Goal: Information Seeking & Learning: Learn about a topic

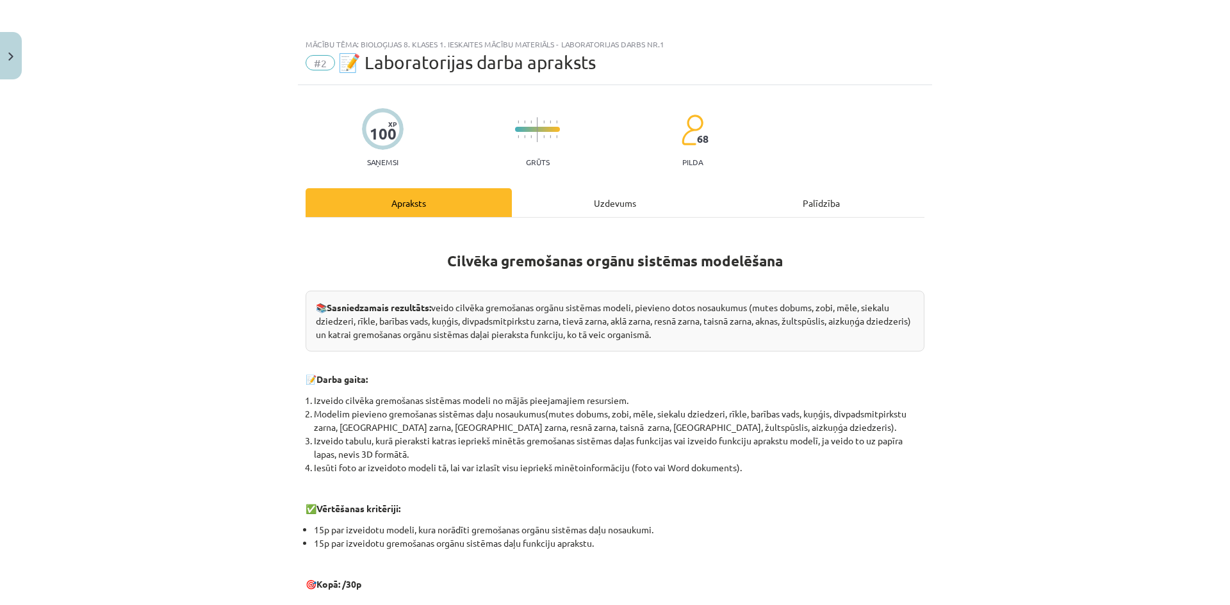
scroll to position [33, 0]
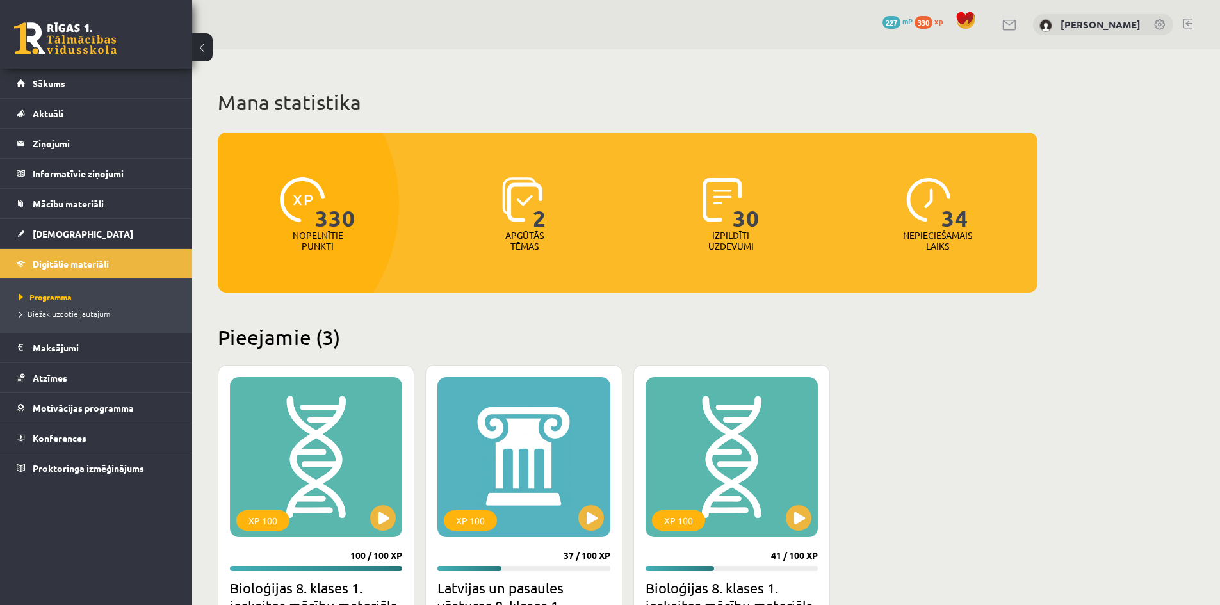
scroll to position [256, 0]
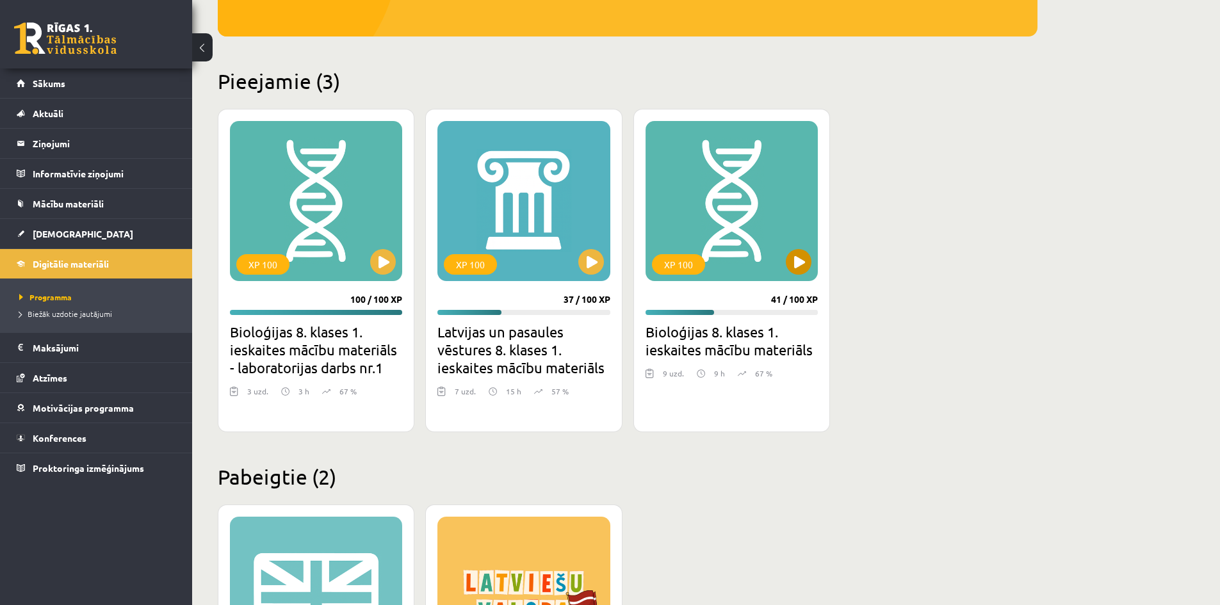
click at [808, 274] on div "XP 100" at bounding box center [732, 201] width 172 height 160
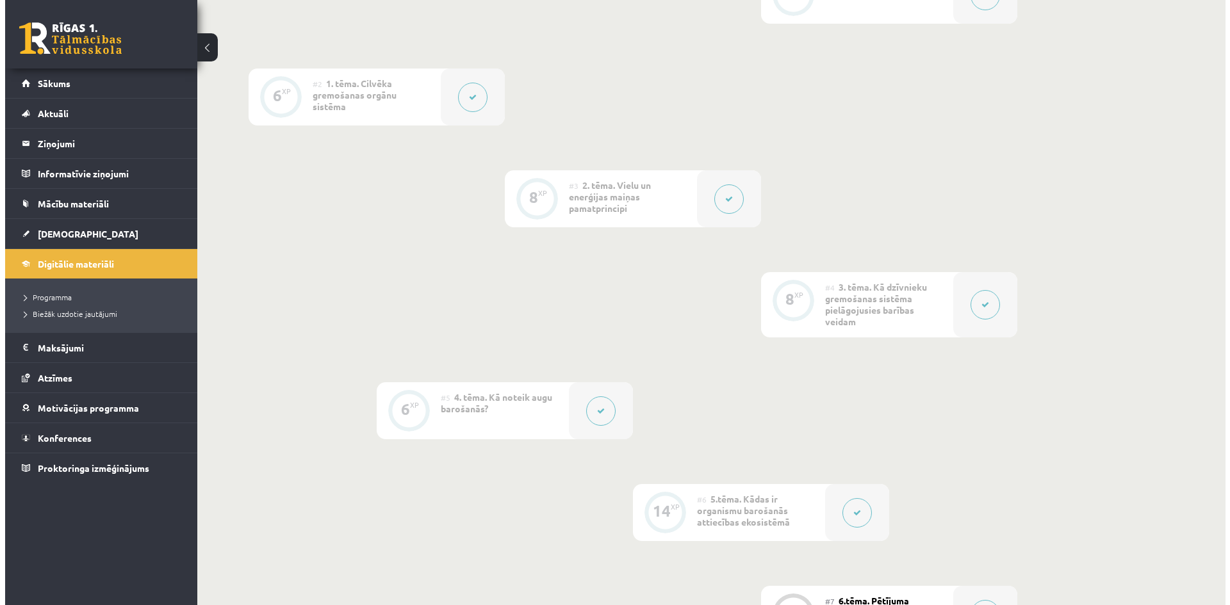
scroll to position [384, 0]
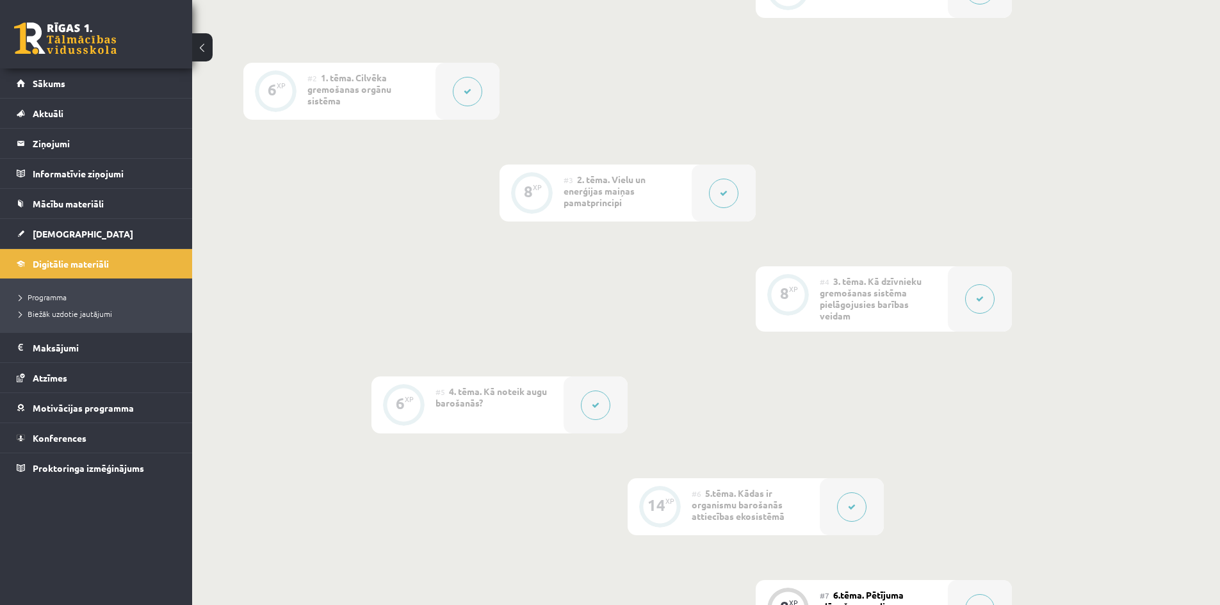
click at [464, 93] on icon at bounding box center [468, 92] width 8 height 8
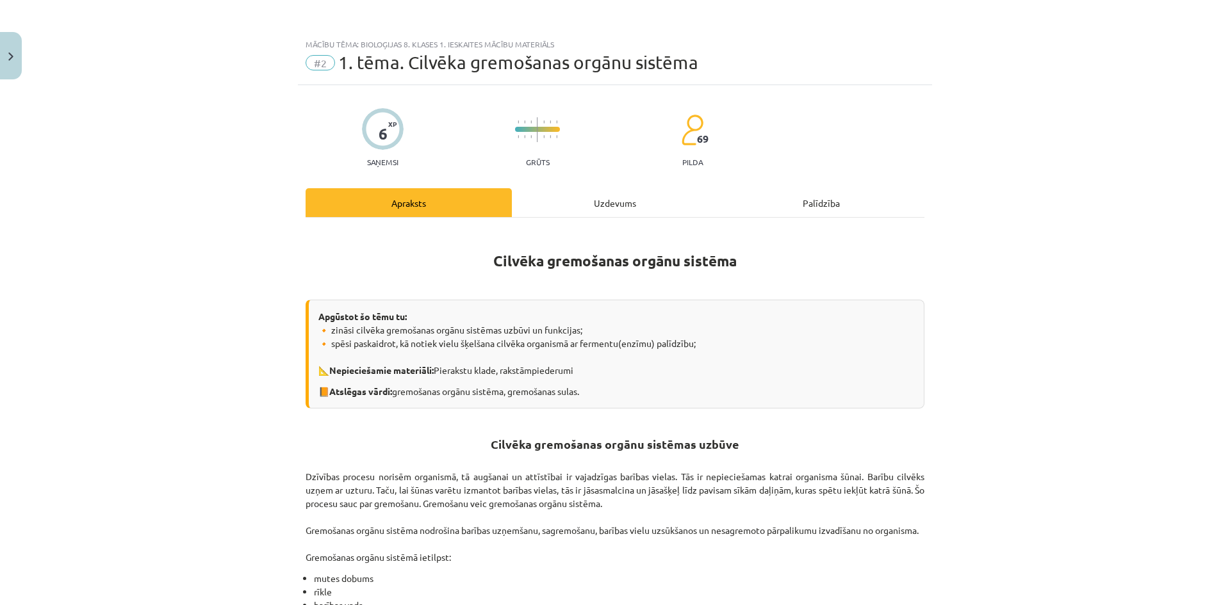
click at [591, 195] on div "Uzdevums" at bounding box center [615, 202] width 206 height 29
select select "*"
select select "**"
select select "*"
select select "**"
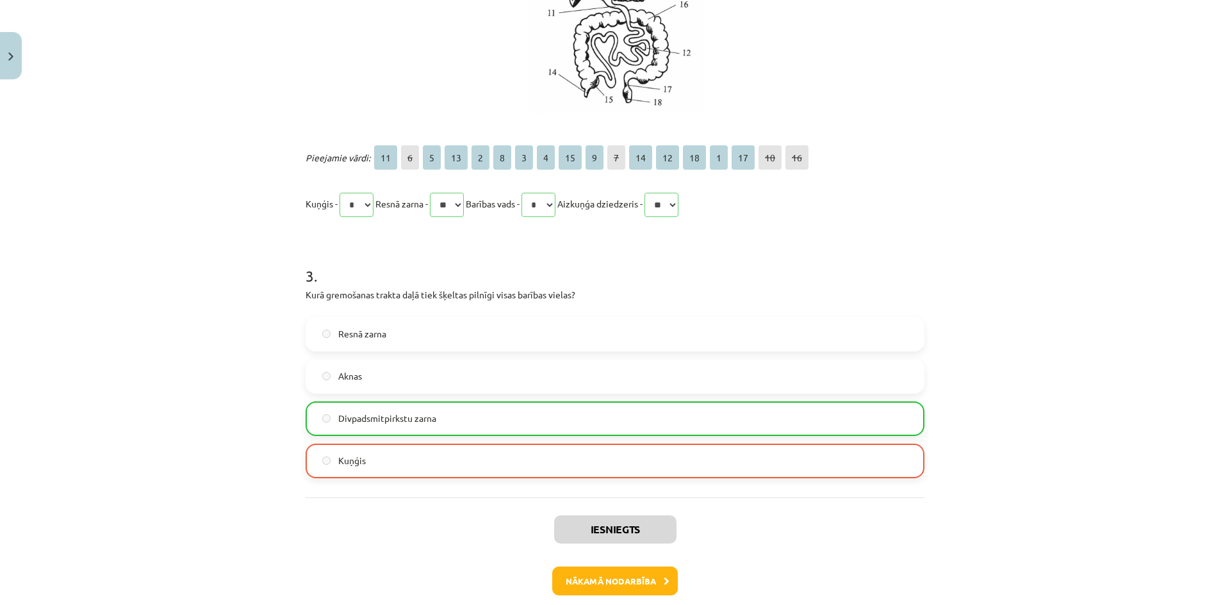
scroll to position [737, 0]
drag, startPoint x: 322, startPoint y: 296, endPoint x: 401, endPoint y: 292, distance: 78.9
click at [401, 292] on p "Kurā gremošanas trakta daļā tiek šķeltas pilnīgi visas barības vielas?" at bounding box center [615, 292] width 619 height 13
click at [422, 294] on p "Kurā gremošanas trakta daļā tiek šķeltas pilnīgi visas barības vielas?" at bounding box center [615, 292] width 619 height 13
drag, startPoint x: 417, startPoint y: 294, endPoint x: 571, endPoint y: 291, distance: 154.4
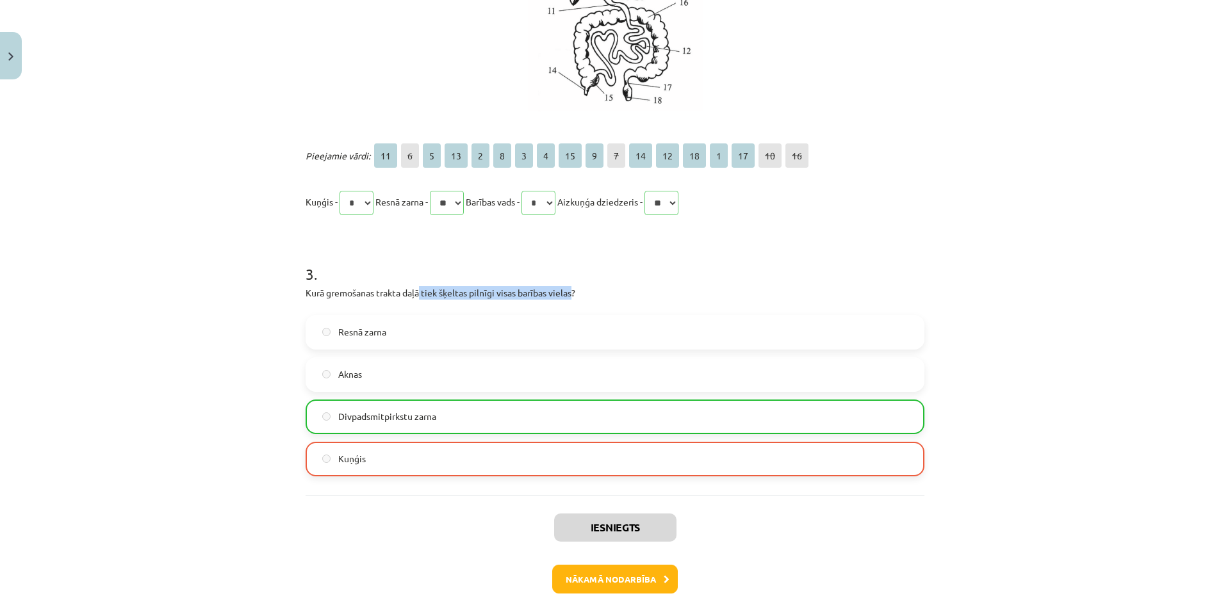
click at [571, 291] on p "Kurā gremošanas trakta daļā tiek šķeltas pilnīgi visas barības vielas?" at bounding box center [615, 292] width 619 height 13
copy p "tiek šķeltas pilnīgi visas barības vielas"
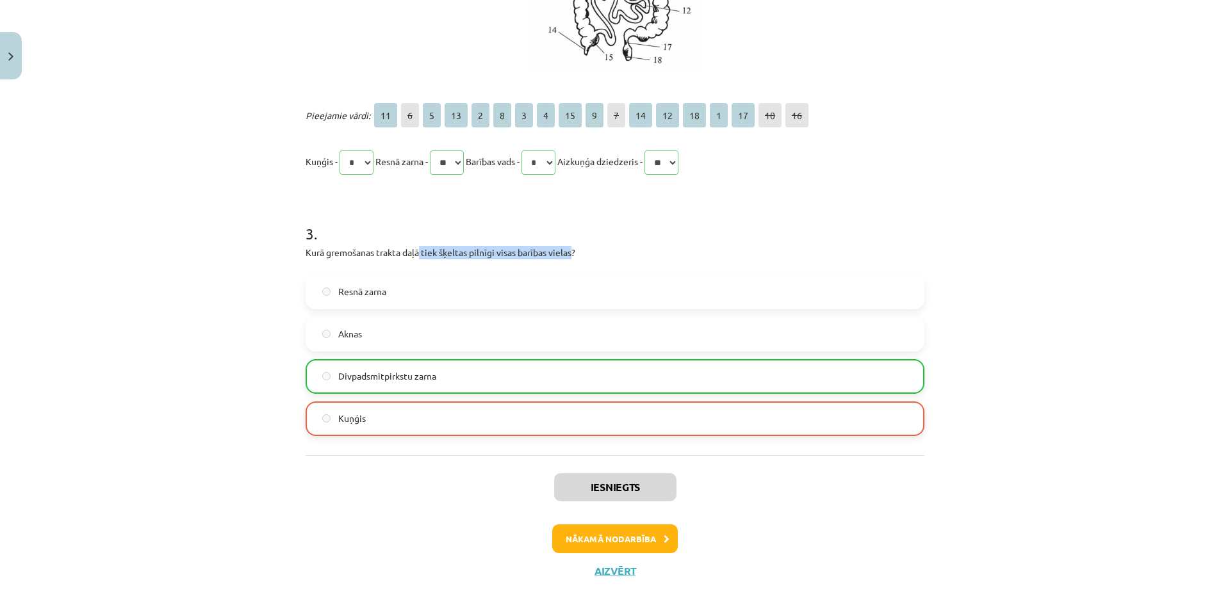
scroll to position [797, 0]
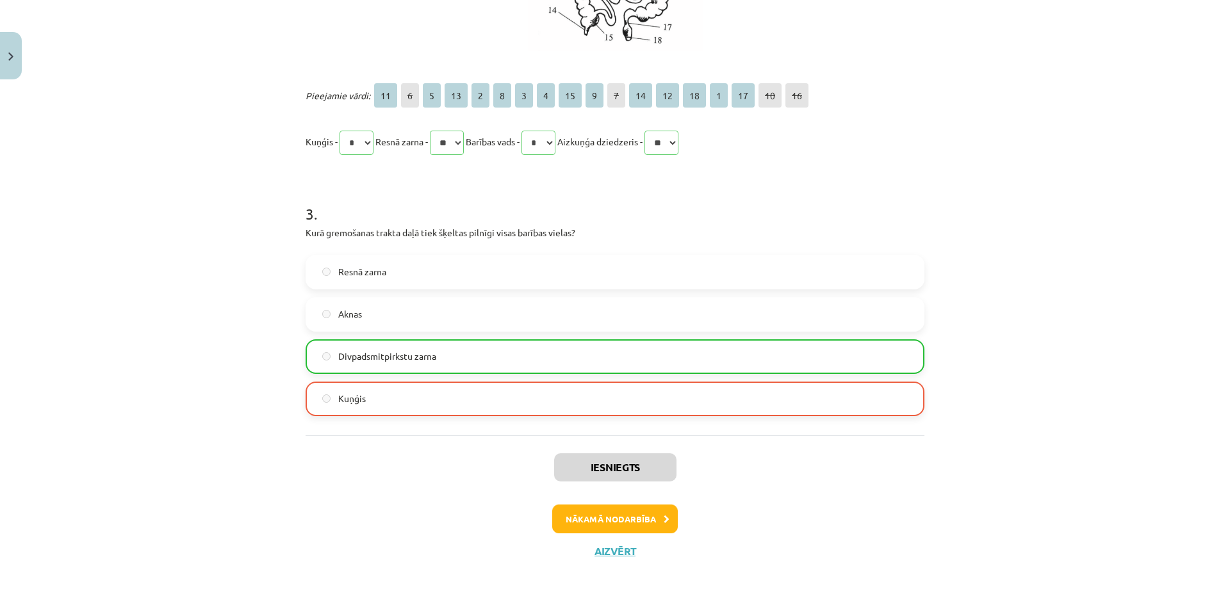
click at [610, 565] on div "Iesniegts Nākamā nodarbība Aizvērt" at bounding box center [615, 501] width 619 height 131
click at [610, 553] on button "Aizvērt" at bounding box center [615, 551] width 49 height 13
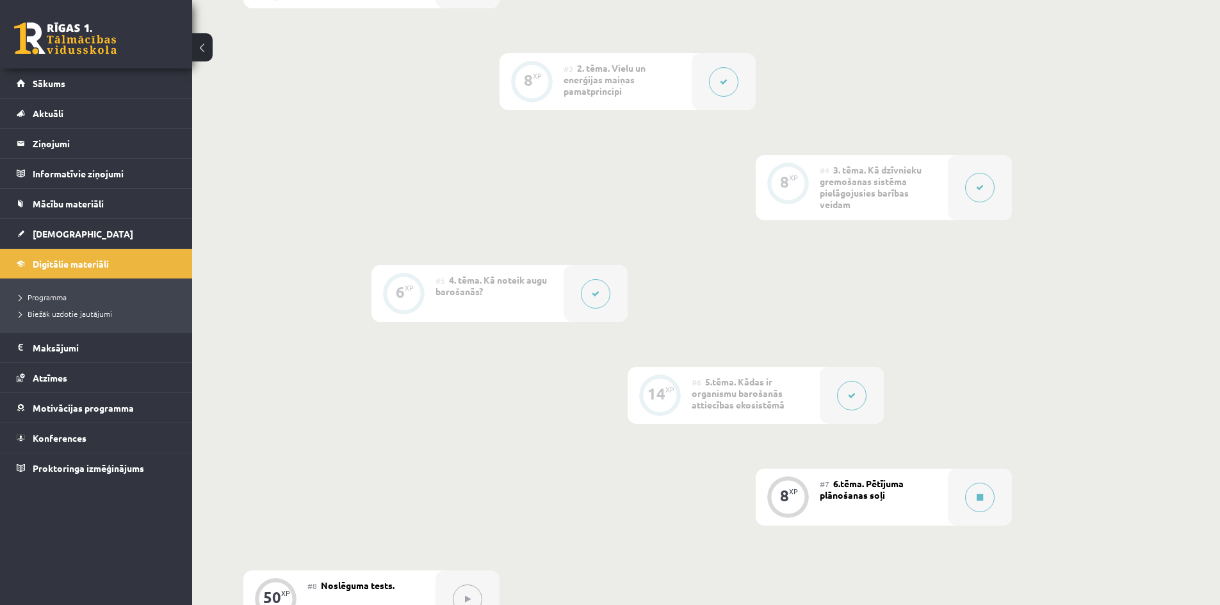
scroll to position [705, 0]
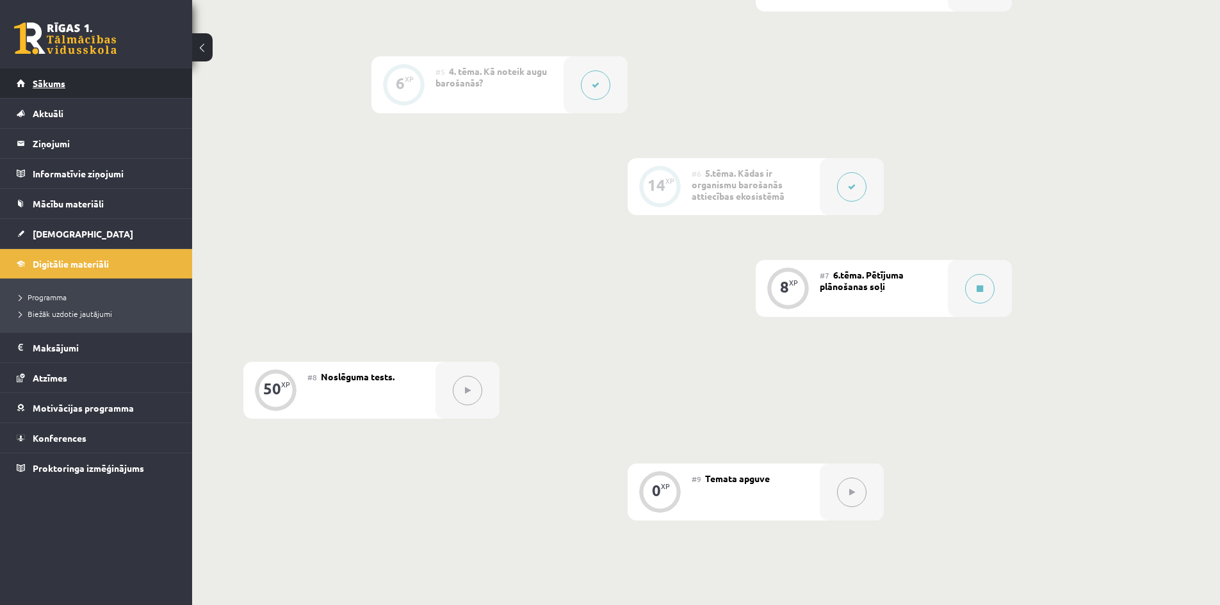
click at [45, 81] on span "Sākums" at bounding box center [49, 84] width 33 height 12
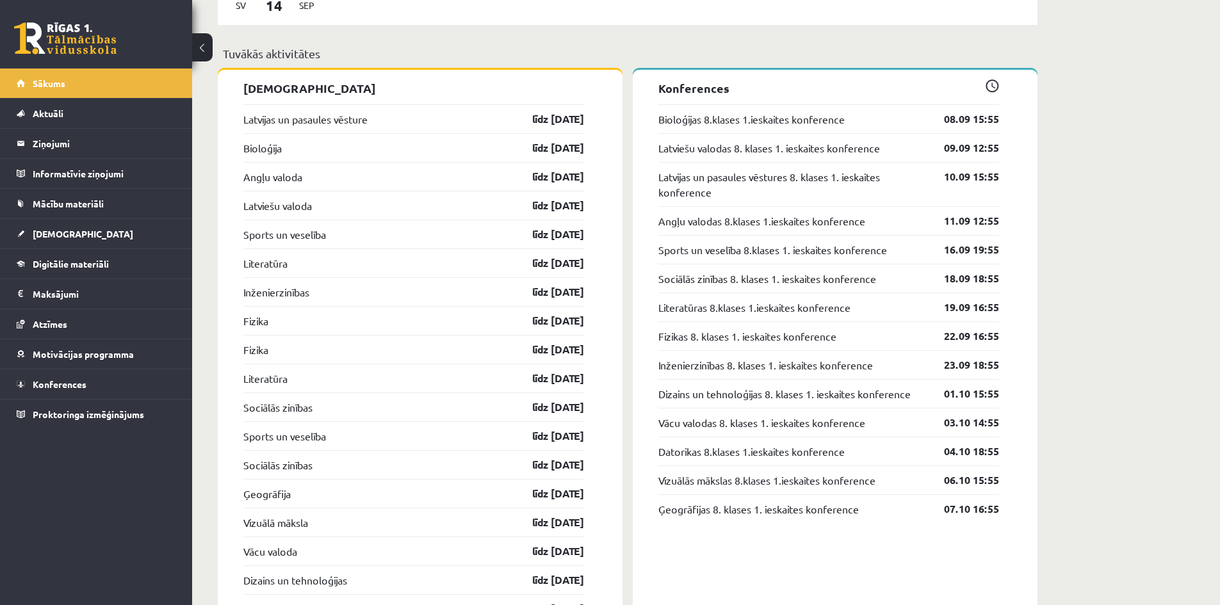
scroll to position [1473, 0]
